Goal: Information Seeking & Learning: Learn about a topic

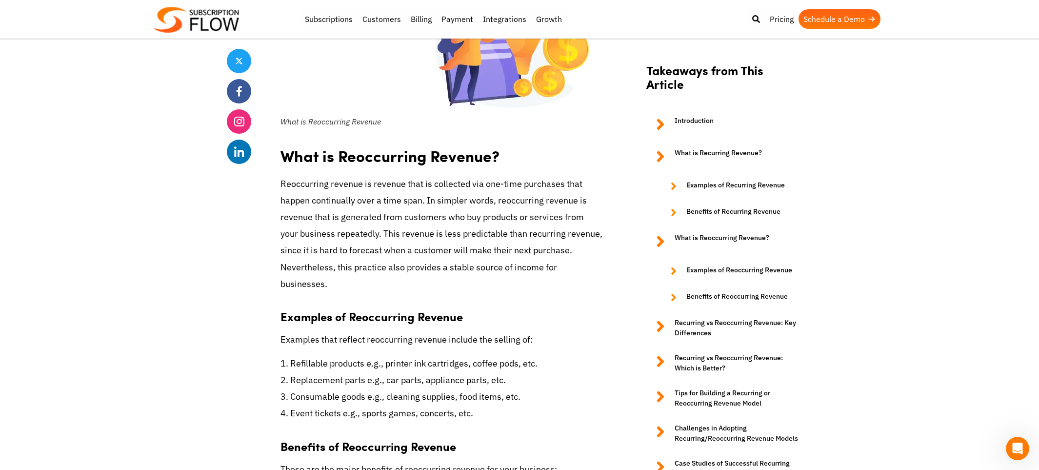
scroll to position [2000, 0]
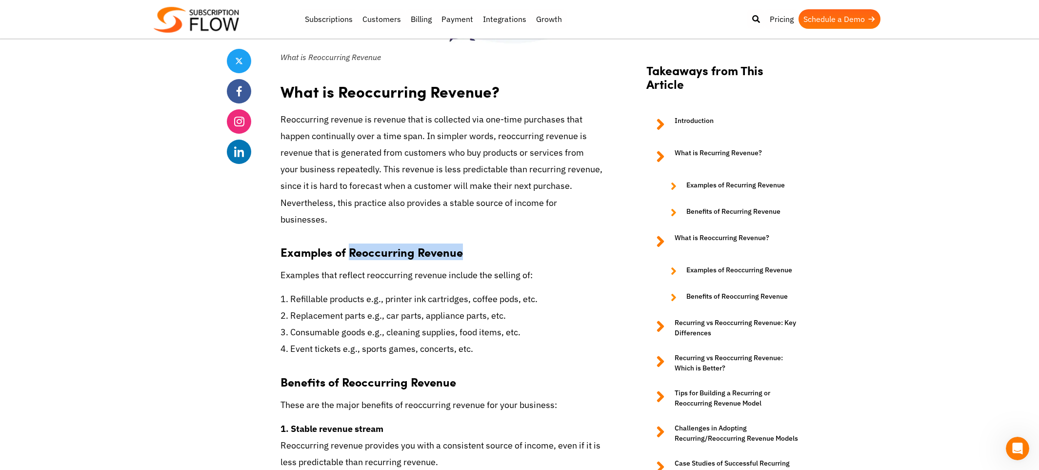
drag, startPoint x: 351, startPoint y: 236, endPoint x: 465, endPoint y: 235, distance: 114.1
click at [465, 235] on h3 "Examples of Reoccurring Revenue" at bounding box center [441, 247] width 322 height 24
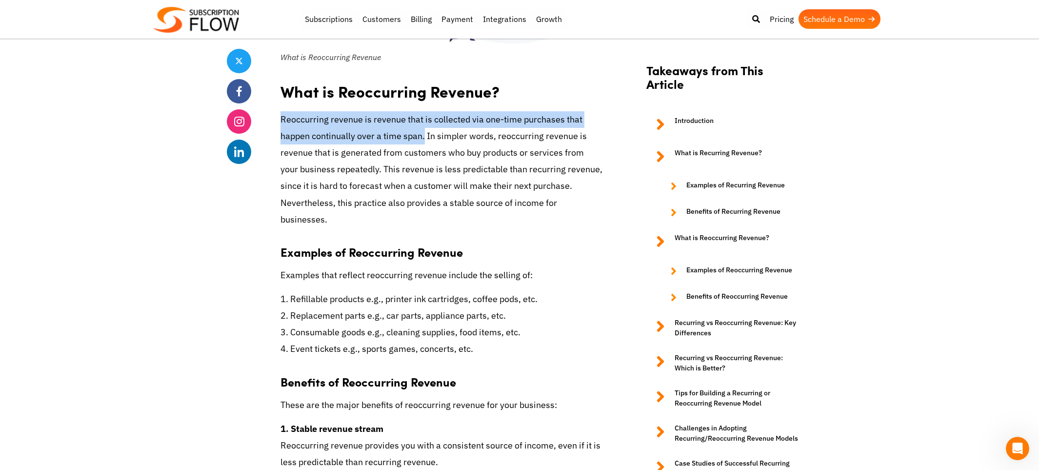
drag, startPoint x: 352, startPoint y: 121, endPoint x: 423, endPoint y: 133, distance: 71.8
click at [423, 133] on p "Reoccurring revenue is revenue that is collected via one-time purchases that ha…" at bounding box center [441, 169] width 322 height 117
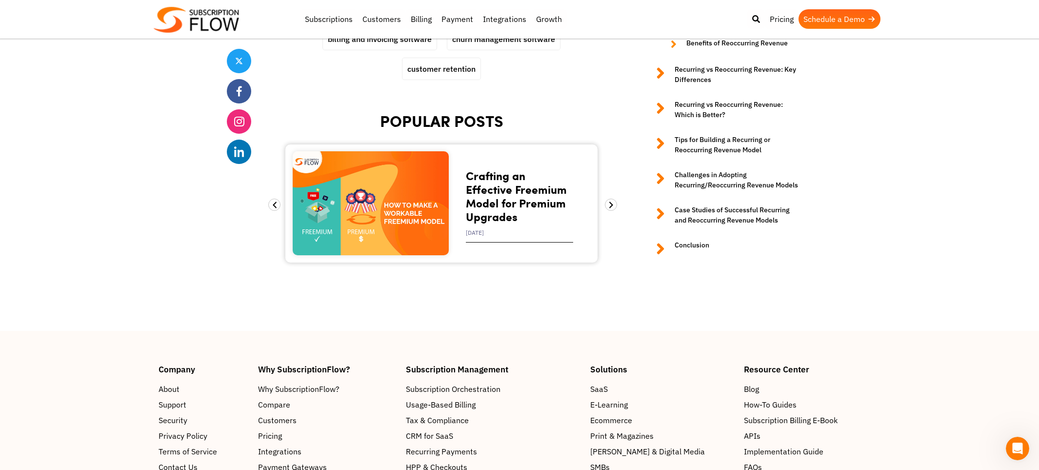
scroll to position [4780, 0]
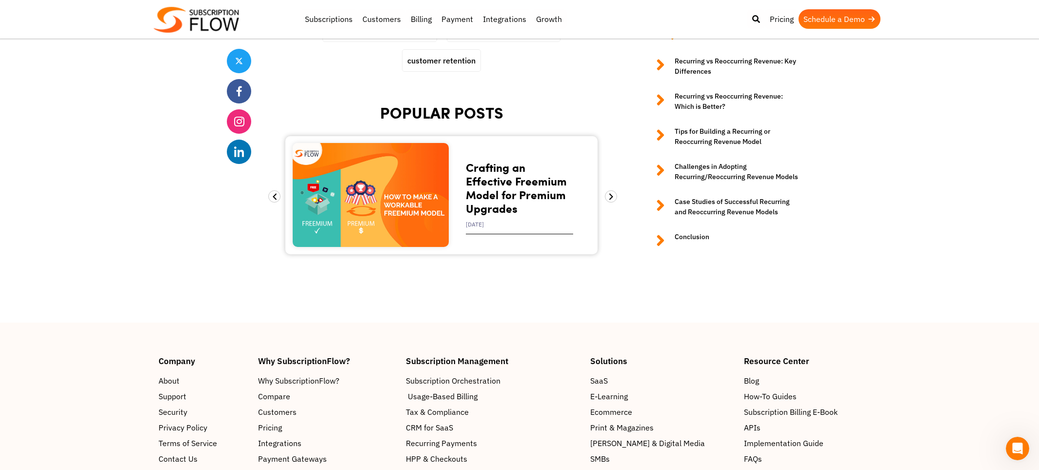
click at [462, 390] on span "Usage-Based Billing" at bounding box center [443, 396] width 70 height 12
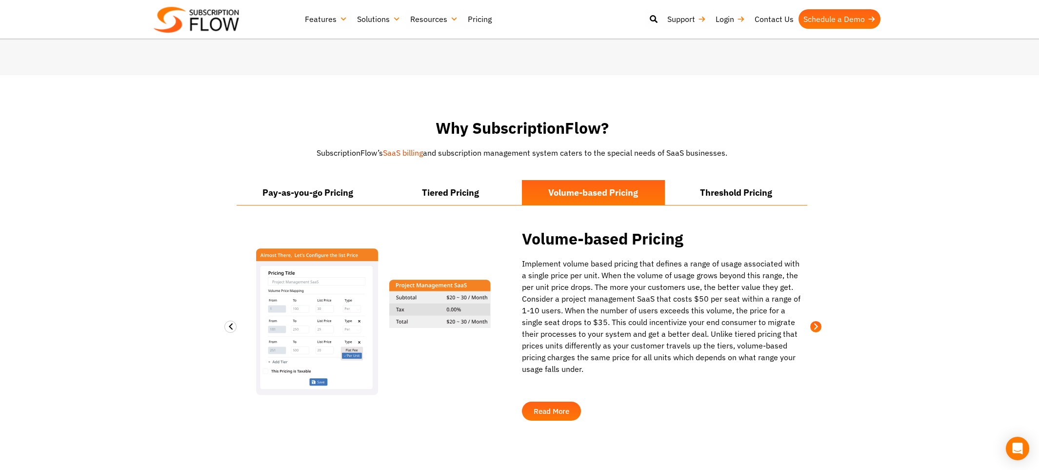
click at [814, 320] on span at bounding box center [816, 326] width 12 height 12
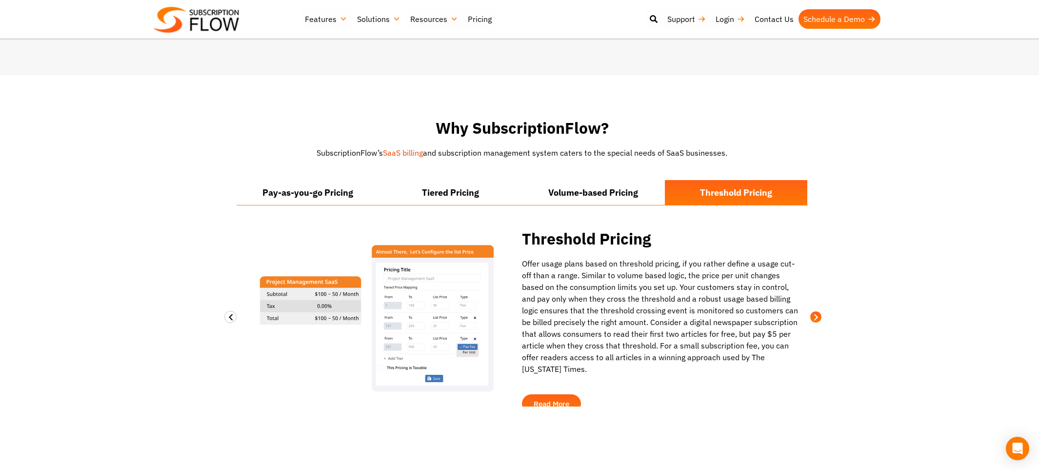
click at [814, 318] on section "Why SubscriptionFlow? SubscriptionFlow’s SaaS billing and subscription manageme…" at bounding box center [519, 262] width 1039 height 375
click at [233, 311] on span at bounding box center [230, 317] width 12 height 12
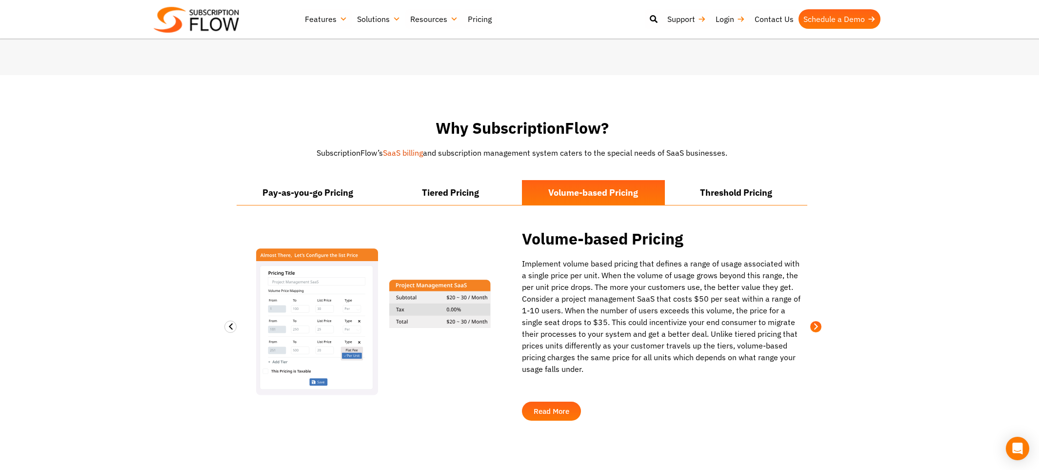
click at [818, 320] on span at bounding box center [816, 326] width 12 height 12
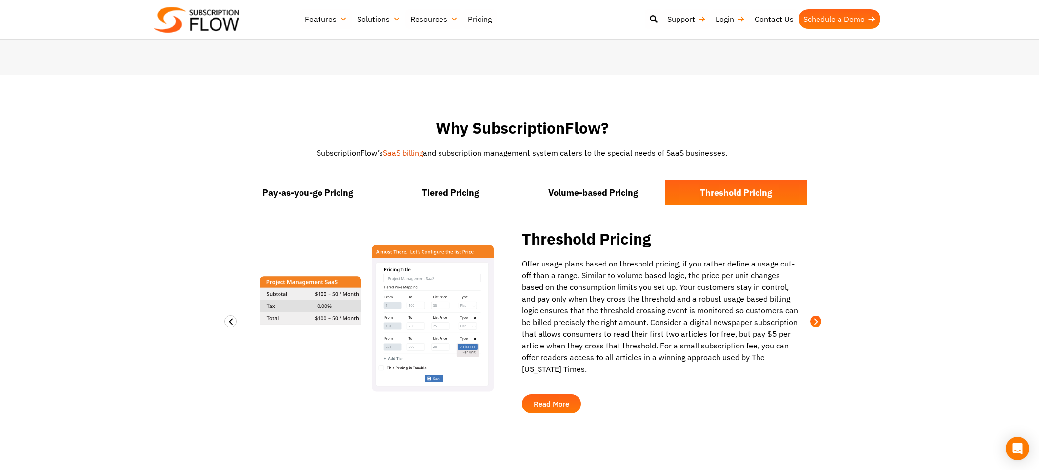
click at [818, 314] on section "Why SubscriptionFlow? SubscriptionFlow’s SaaS billing and subscription manageme…" at bounding box center [519, 267] width 1039 height 384
click at [818, 314] on section "Why SubscriptionFlow? SubscriptionFlow’s SaaS billing and subscription manageme…" at bounding box center [519, 262] width 1039 height 375
click at [816, 315] on section "Why SubscriptionFlow? SubscriptionFlow’s SaaS billing and subscription manageme…" at bounding box center [519, 262] width 1039 height 375
click at [814, 315] on section "Why SubscriptionFlow? SubscriptionFlow’s SaaS billing and subscription manageme…" at bounding box center [519, 262] width 1039 height 375
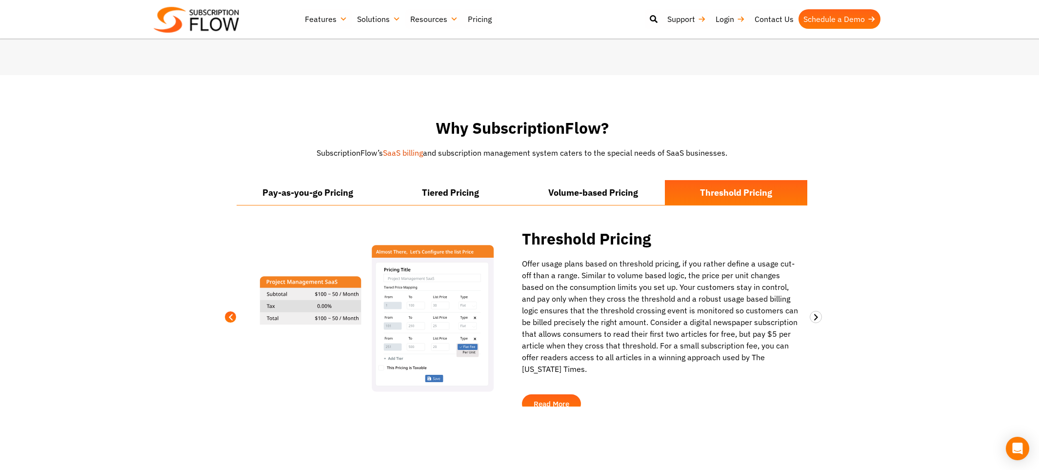
click at [233, 311] on span at bounding box center [230, 317] width 12 height 12
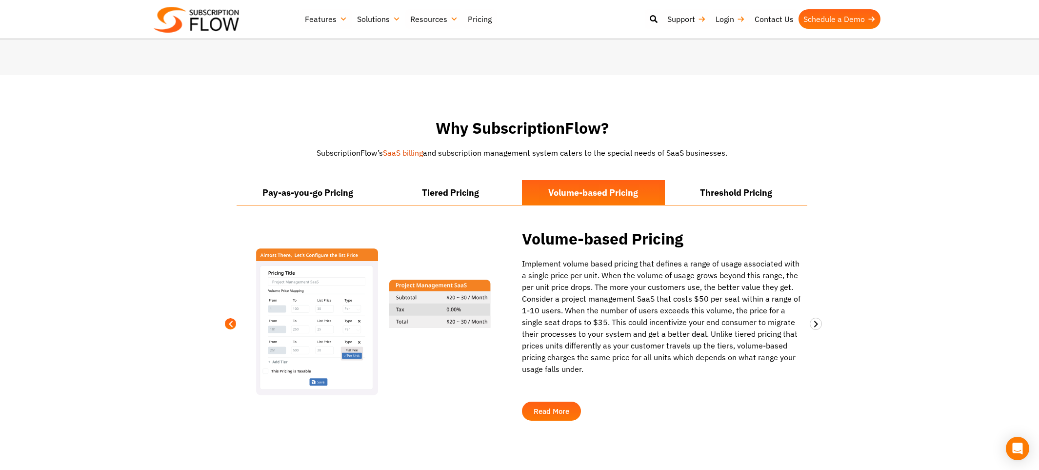
click at [233, 303] on div "Why SubscriptionFlow? SubscriptionFlow’s SaaS billing and subscription manageme…" at bounding box center [520, 269] width 576 height 301
click at [233, 303] on div "Why SubscriptionFlow? SubscriptionFlow’s SaaS billing and subscription manageme…" at bounding box center [520, 272] width 576 height 306
click at [281, 190] on li "Pay-as-you-go Pricing" at bounding box center [308, 192] width 143 height 25
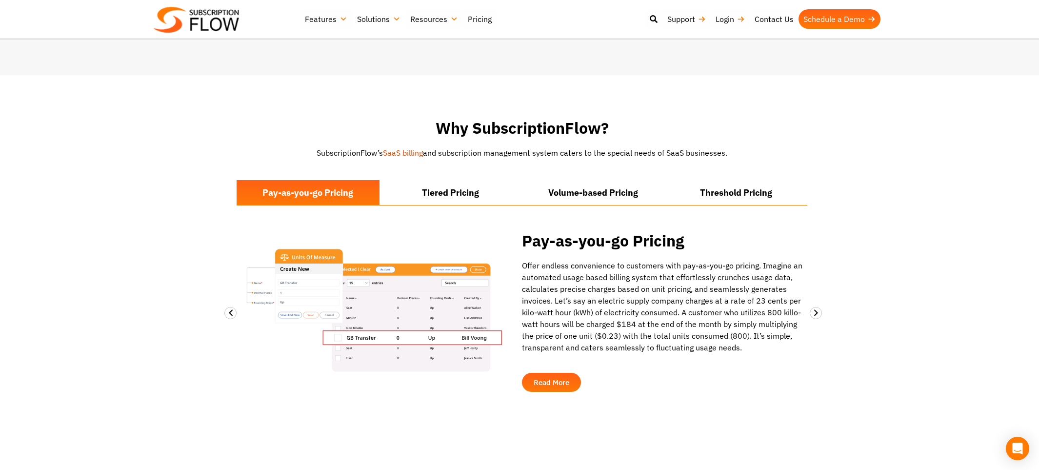
click at [400, 148] on link "SaaS billing" at bounding box center [403, 153] width 40 height 10
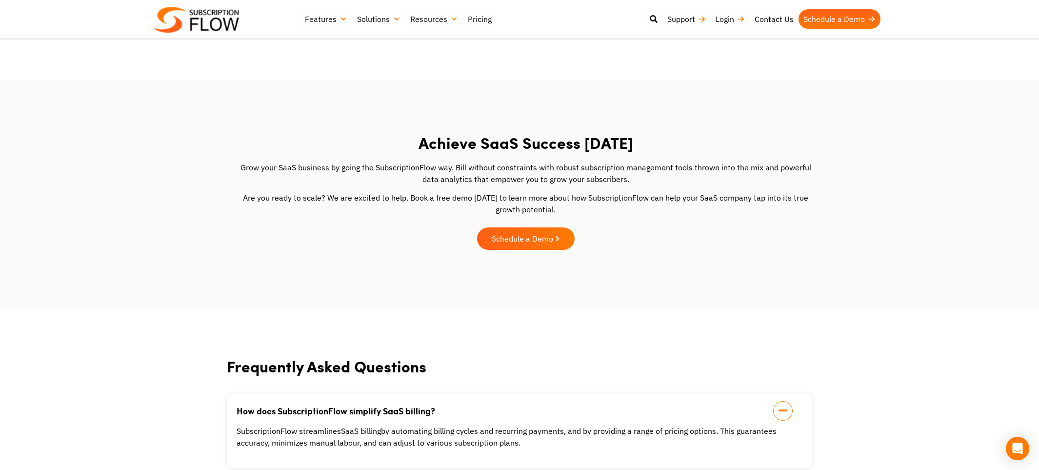
scroll to position [1658, 0]
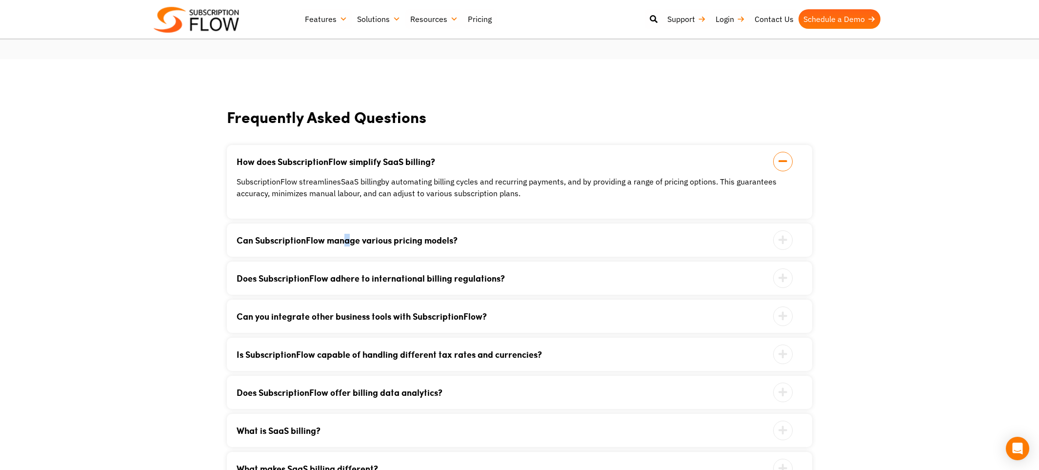
click at [349, 236] on div "Can SubscriptionFlow manage various pricing models? Yes, flat-rate, usage-based…" at bounding box center [519, 239] width 585 height 33
click at [418, 236] on link "Can SubscriptionFlow manage various pricing models?" at bounding box center [507, 240] width 541 height 9
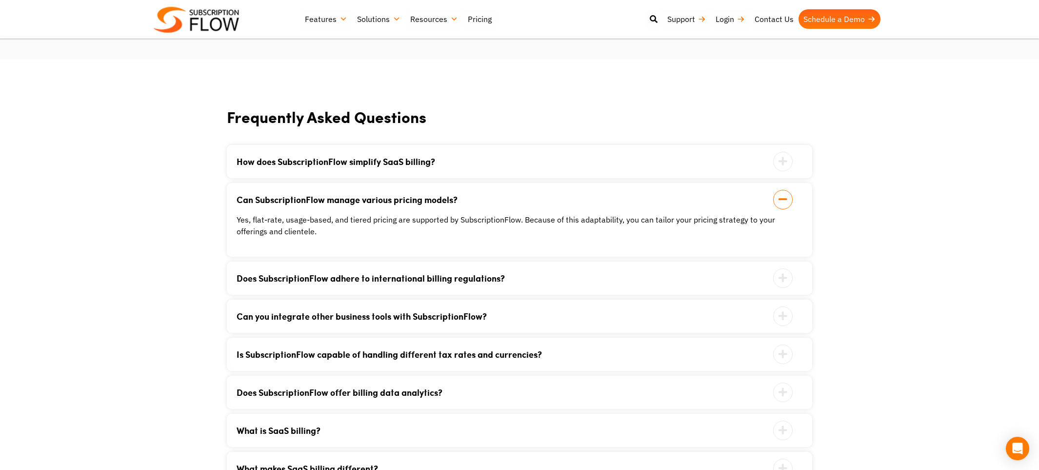
click at [368, 261] on div "Does SubscriptionFlow adhere to international billing regulations? Subscription…" at bounding box center [519, 277] width 585 height 33
click at [360, 274] on link "Does SubscriptionFlow adhere to international billing regulations?" at bounding box center [507, 278] width 541 height 9
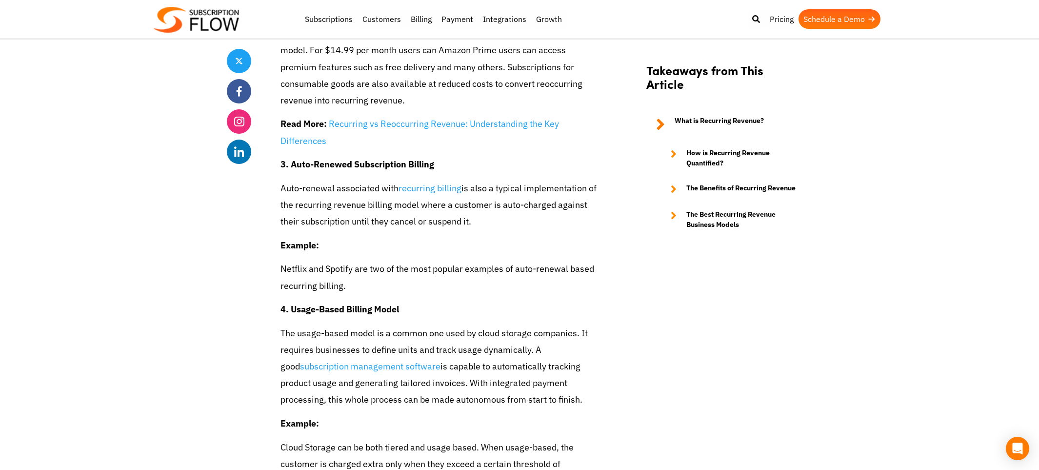
scroll to position [2878, 0]
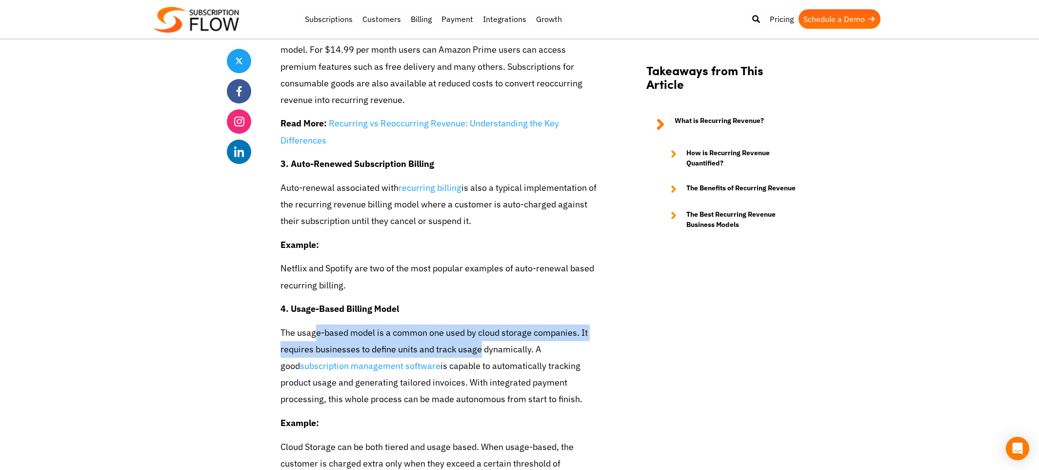
drag, startPoint x: 315, startPoint y: 339, endPoint x: 480, endPoint y: 354, distance: 165.5
click at [480, 354] on p "The usage-based model is a common one used by cloud storage companies. It requi…" at bounding box center [441, 365] width 322 height 83
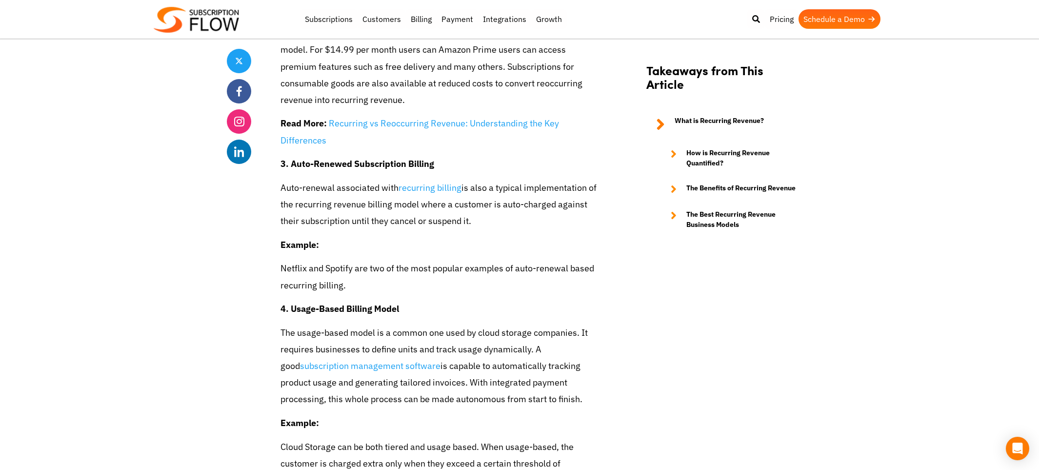
click at [521, 354] on p "The usage-based model is a common one used by cloud storage companies. It requi…" at bounding box center [441, 365] width 322 height 83
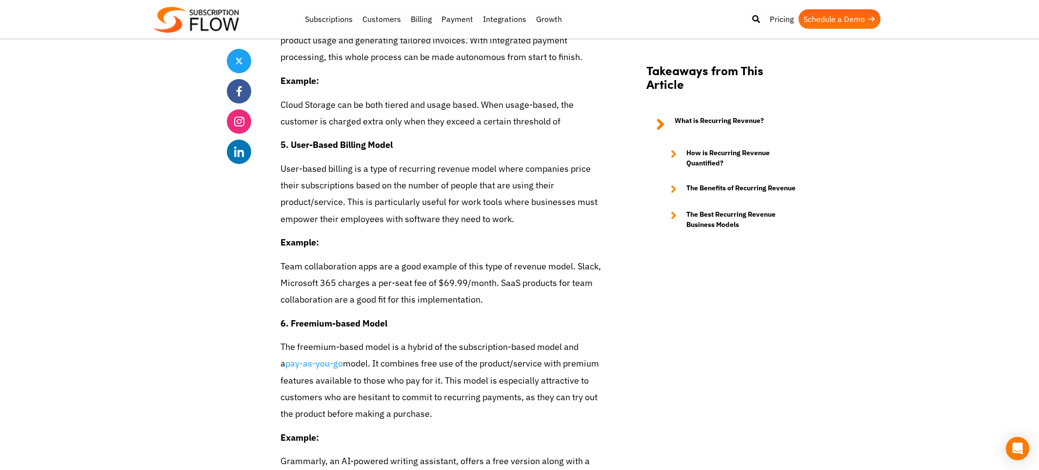
scroll to position [3219, 0]
drag, startPoint x: 389, startPoint y: 108, endPoint x: 536, endPoint y: 104, distance: 146.9
click at [536, 104] on p "Cloud Storage can be both tiered and usage based. When usage-based, the custome…" at bounding box center [441, 113] width 322 height 33
click at [549, 103] on p "Cloud Storage can be both tiered and usage based. When usage-based, the custome…" at bounding box center [441, 113] width 322 height 33
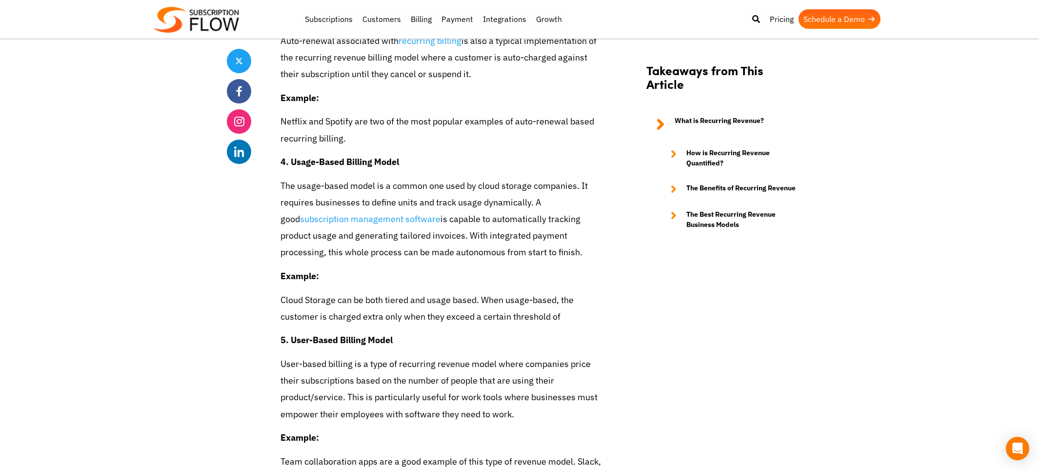
scroll to position [3024, 0]
